Goal: Task Accomplishment & Management: Complete application form

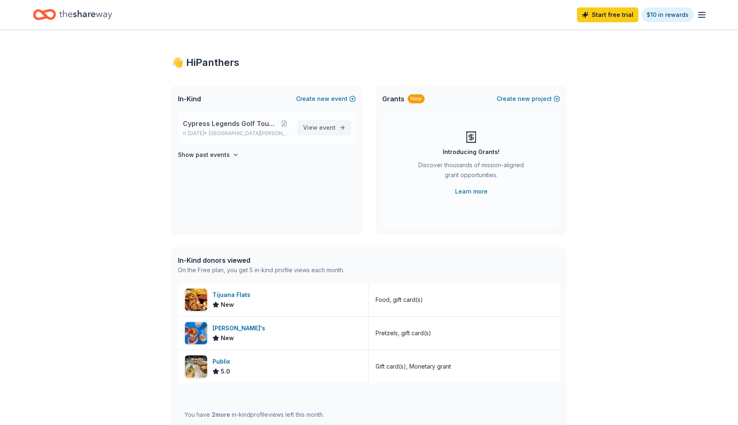
click at [338, 126] on link "View event" at bounding box center [324, 127] width 53 height 15
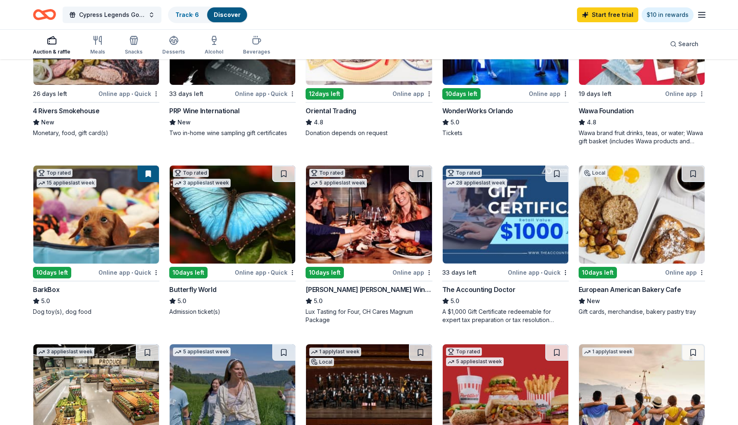
scroll to position [161, 0]
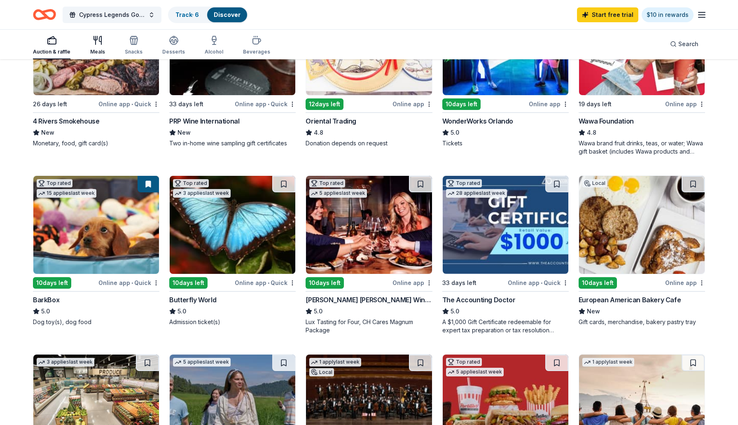
click at [94, 50] on div "Meals" at bounding box center [97, 52] width 15 height 7
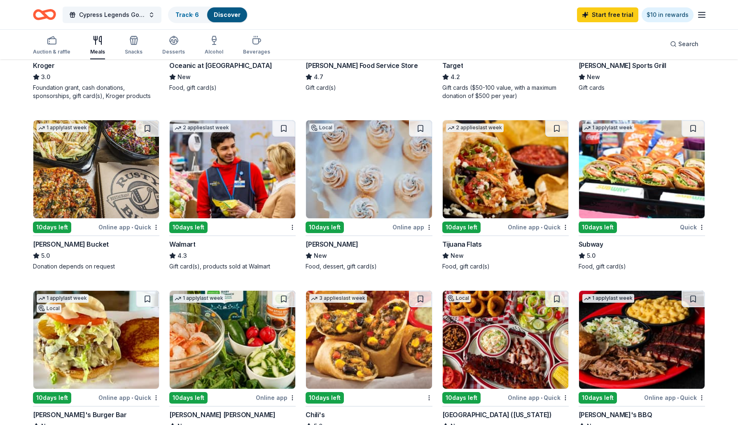
scroll to position [401, 0]
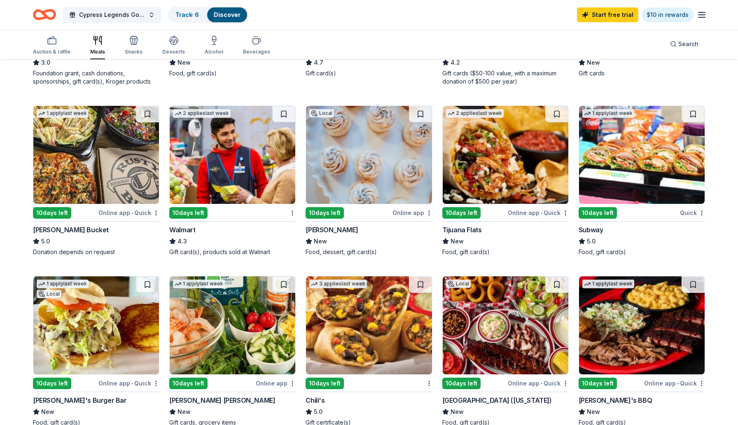
click at [493, 177] on img at bounding box center [506, 155] width 126 height 98
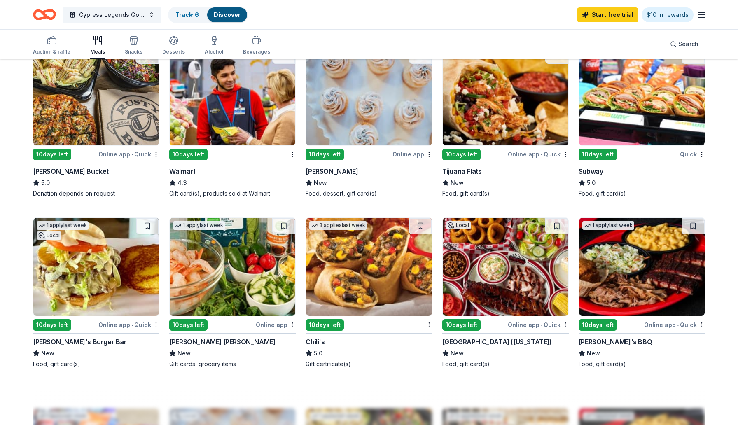
scroll to position [459, 0]
click at [602, 150] on div "10 days left" at bounding box center [598, 155] width 38 height 12
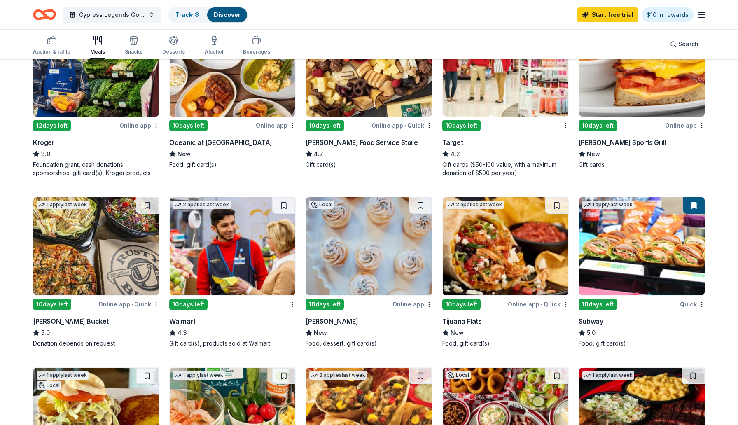
scroll to position [309, 0]
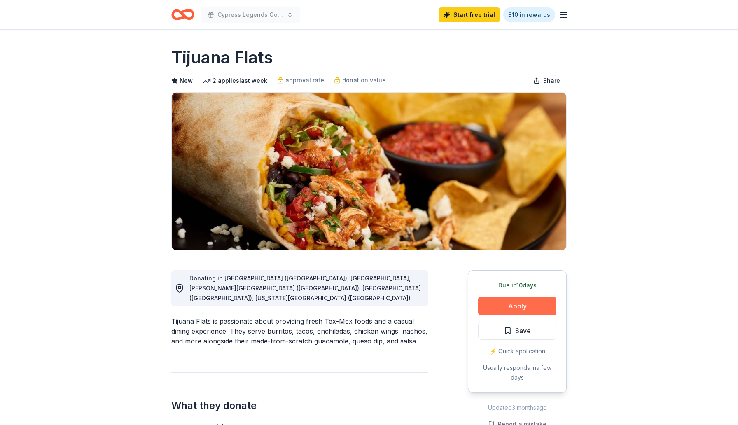
click at [521, 309] on button "Apply" at bounding box center [517, 306] width 78 height 18
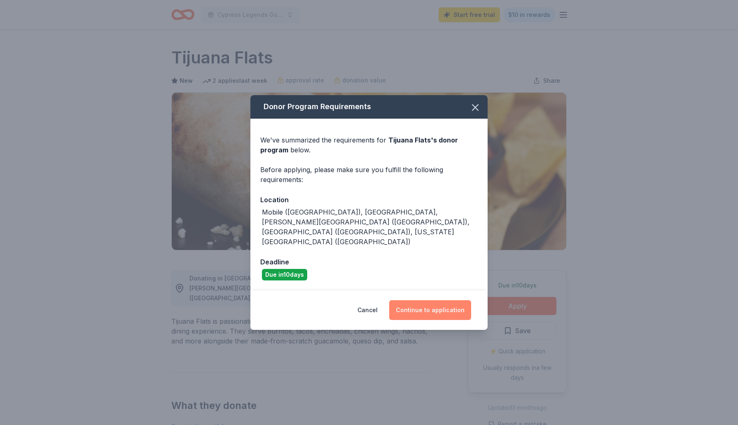
click at [414, 301] on button "Continue to application" at bounding box center [430, 310] width 82 height 20
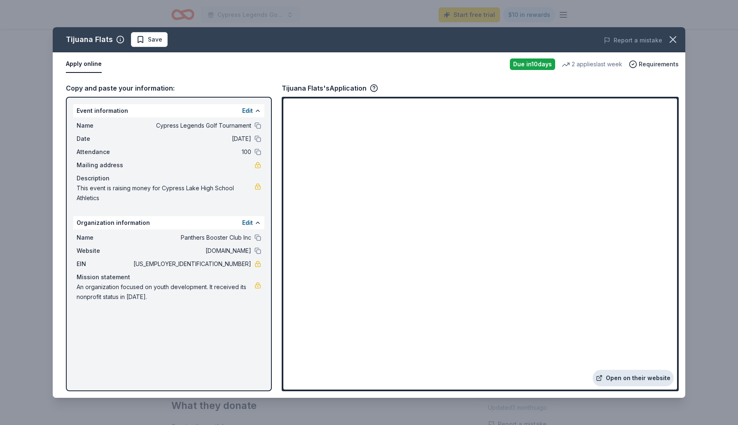
click at [631, 378] on link "Open on their website" at bounding box center [633, 378] width 81 height 16
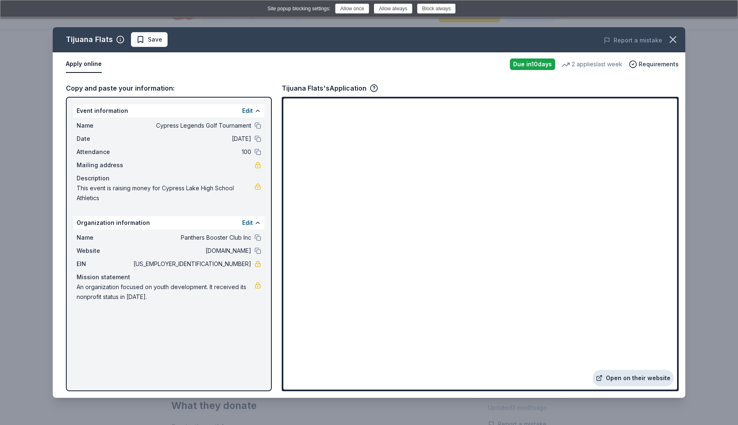
click at [629, 379] on link "Open on their website" at bounding box center [633, 378] width 81 height 16
click at [630, 379] on link "Open on their website" at bounding box center [633, 378] width 81 height 16
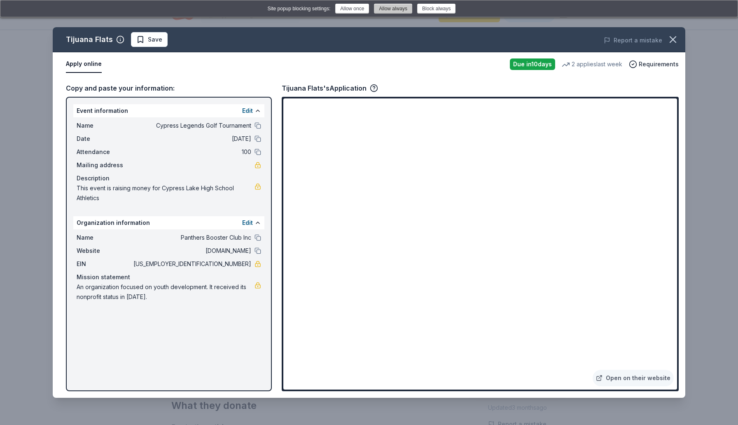
click at [391, 12] on button "Allow always" at bounding box center [393, 9] width 38 height 10
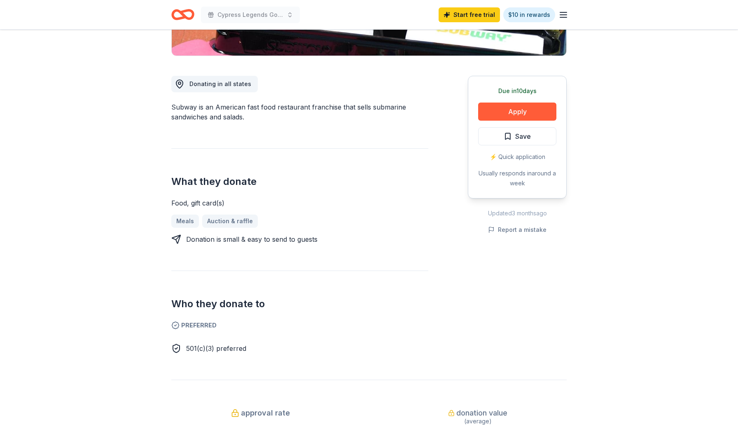
scroll to position [274, 0]
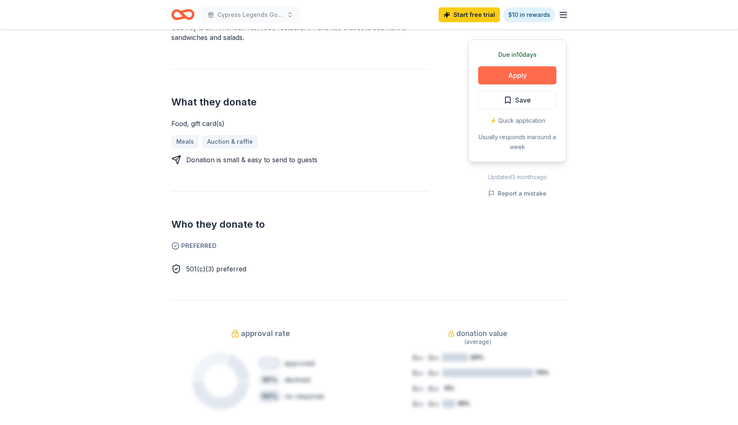
click at [530, 75] on button "Apply" at bounding box center [517, 75] width 78 height 18
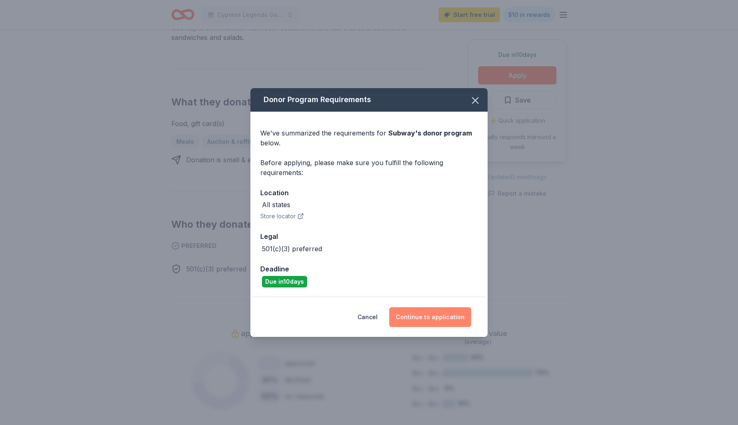
click at [423, 318] on button "Continue to application" at bounding box center [430, 317] width 82 height 20
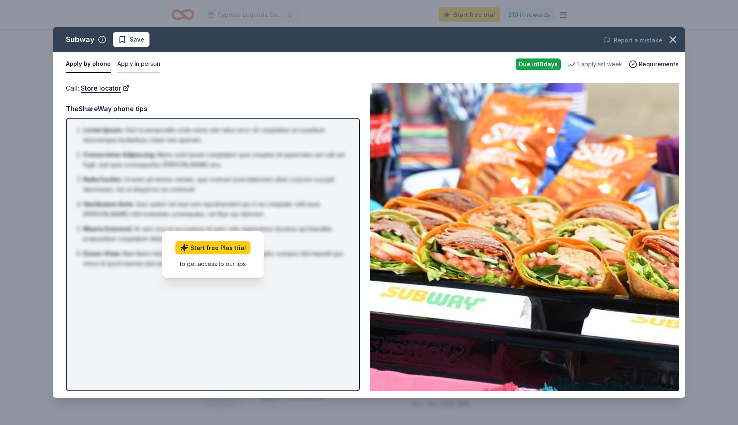
click at [144, 64] on button "Apply in person" at bounding box center [138, 64] width 43 height 17
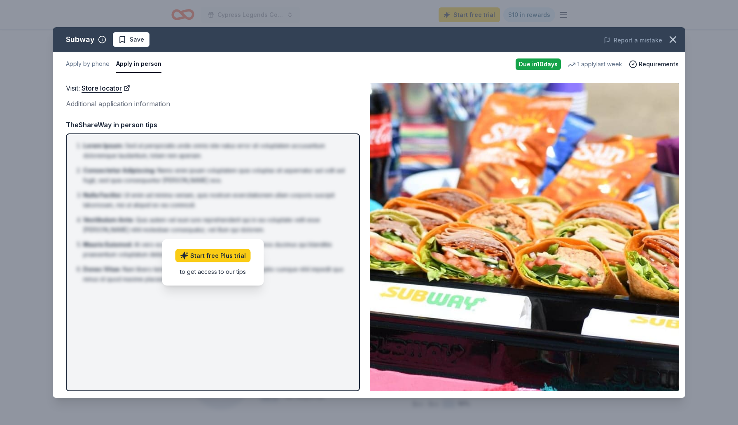
click at [220, 101] on div "Additional application information" at bounding box center [213, 103] width 294 height 11
click at [343, 12] on div "Subway Save Report a mistake Apply by phone Apply in person Due in 10 days 1 ap…" at bounding box center [369, 212] width 738 height 425
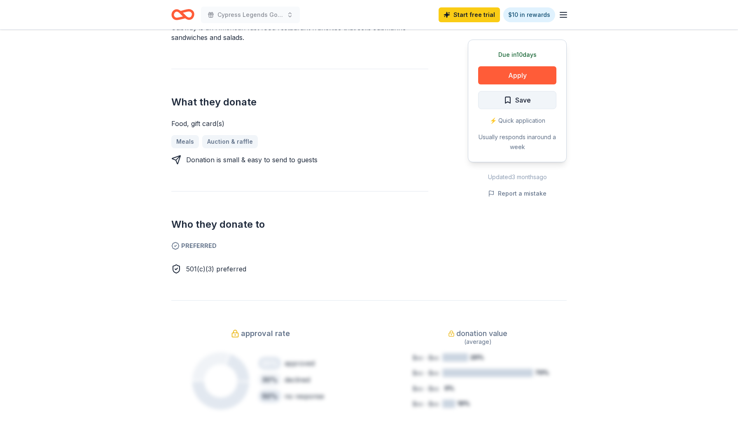
click at [510, 102] on span "Save" at bounding box center [517, 100] width 27 height 11
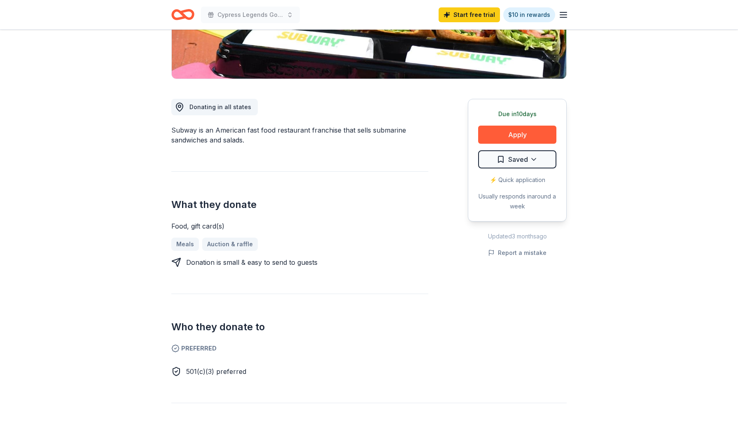
scroll to position [0, 0]
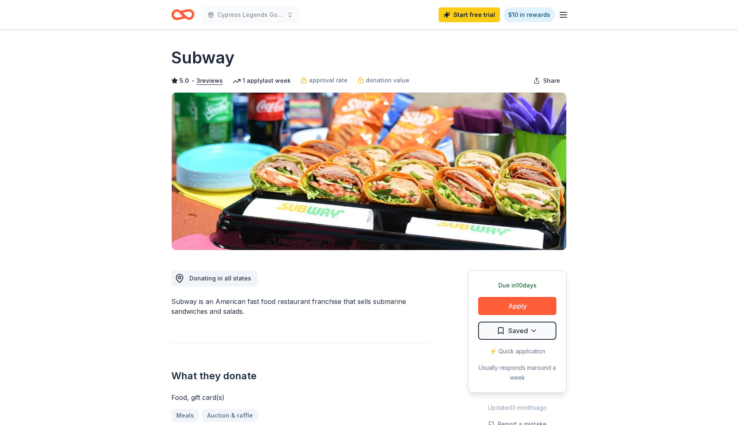
click at [182, 14] on icon "Home" at bounding box center [186, 14] width 13 height 8
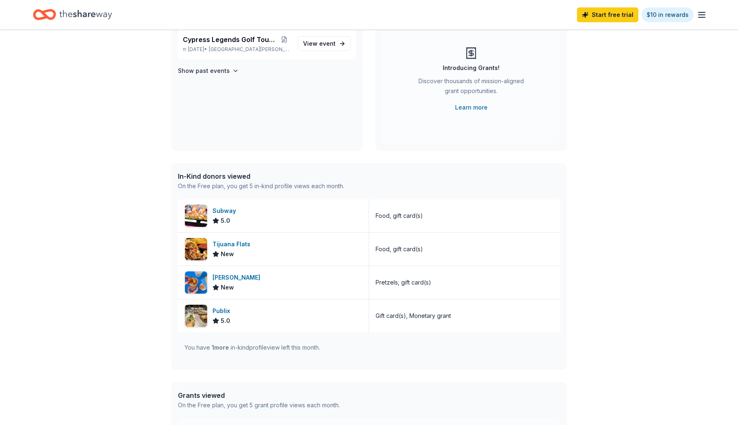
scroll to position [103, 0]
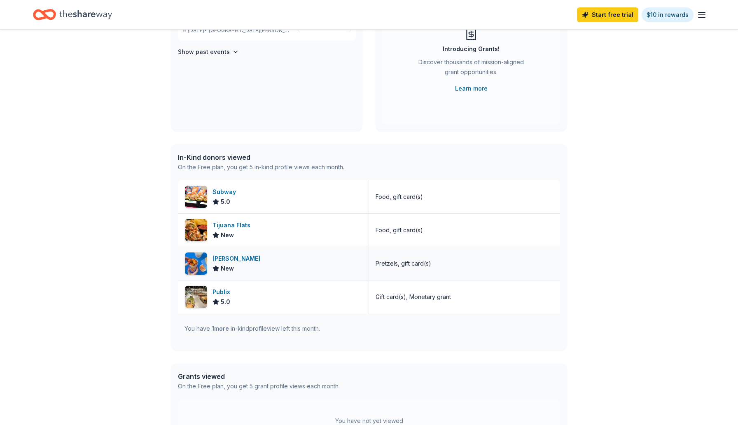
click at [227, 258] on div "[PERSON_NAME]'s" at bounding box center [238, 259] width 51 height 10
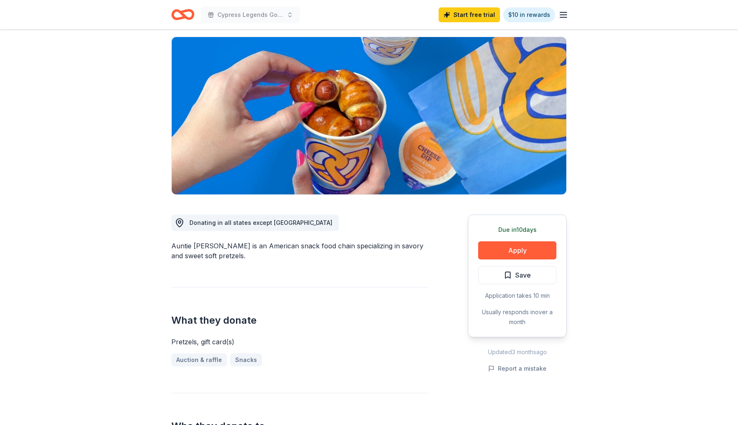
scroll to position [57, 0]
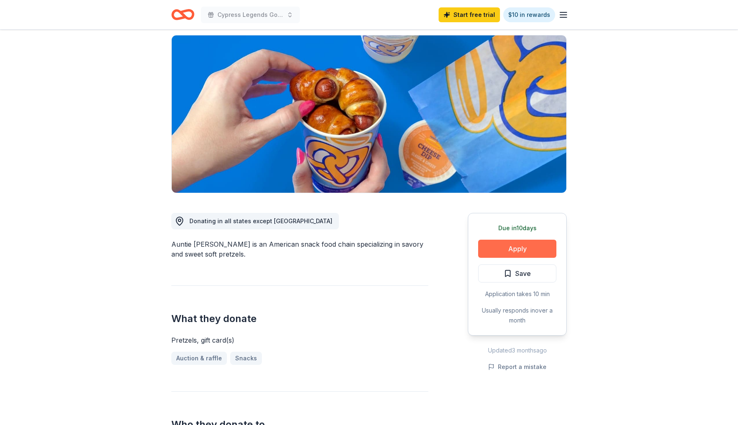
click at [519, 250] on button "Apply" at bounding box center [517, 249] width 78 height 18
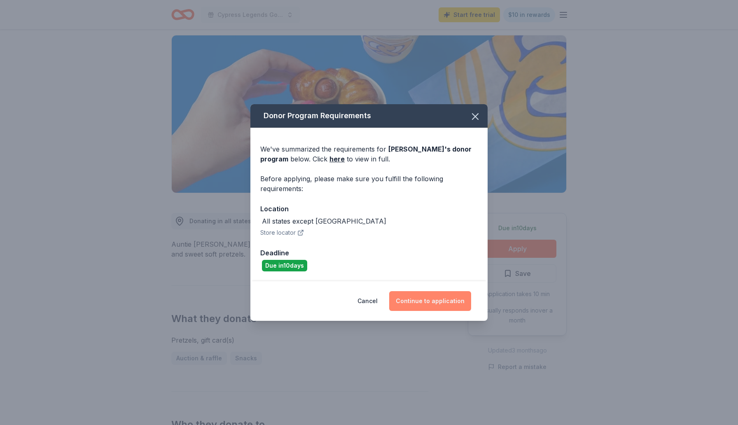
click at [431, 302] on button "Continue to application" at bounding box center [430, 301] width 82 height 20
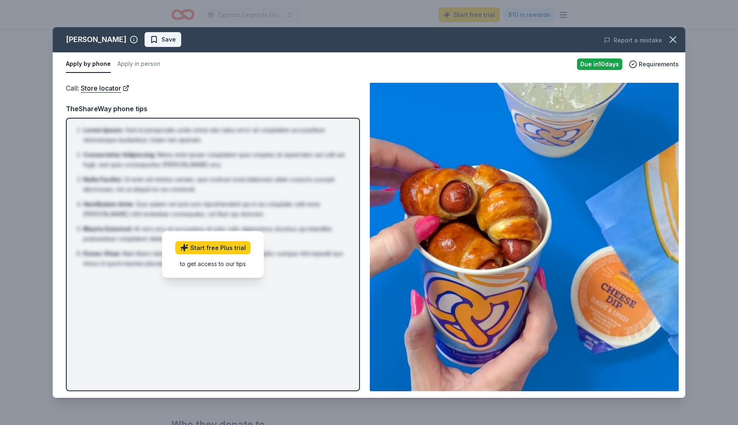
click at [150, 38] on span "Save" at bounding box center [163, 40] width 26 height 10
click at [52, 94] on div "Auntie Anne's Saved Report a mistake Apply by phone Apply in person Due in 10 d…" at bounding box center [369, 212] width 738 height 425
